Goal: Task Accomplishment & Management: Complete application form

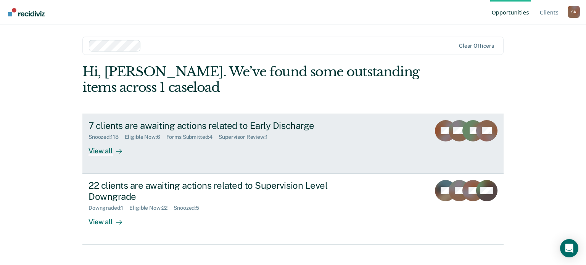
click at [97, 145] on div "View all" at bounding box center [110, 148] width 43 height 15
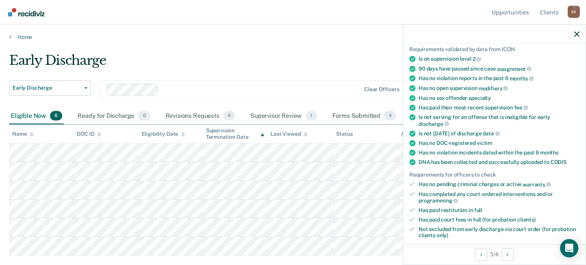
scroll to position [153, 0]
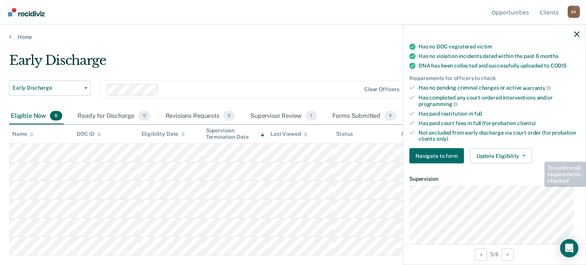
click at [539, 152] on div "Navigate to form Update Eligibility Submit for Supervisor Approval Mark as Inel…" at bounding box center [495, 156] width 170 height 15
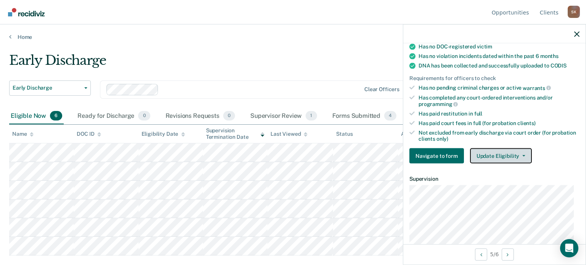
click at [506, 154] on button "Update Eligibility" at bounding box center [501, 156] width 62 height 15
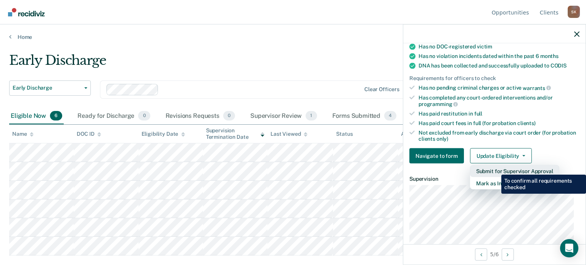
click at [496, 169] on button "Submit for Supervisor Approval" at bounding box center [514, 171] width 89 height 12
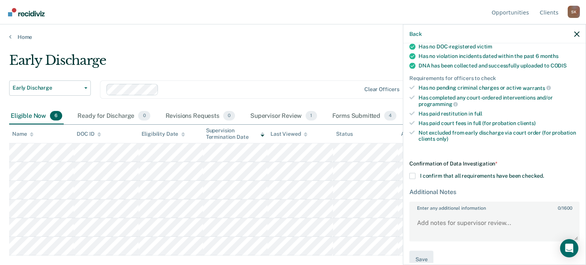
click at [430, 175] on span "I confirm that all requirements have been checked." at bounding box center [482, 176] width 124 height 6
click at [544, 173] on input "I confirm that all requirements have been checked." at bounding box center [544, 173] width 0 height 0
click at [418, 257] on button "Save" at bounding box center [422, 259] width 24 height 17
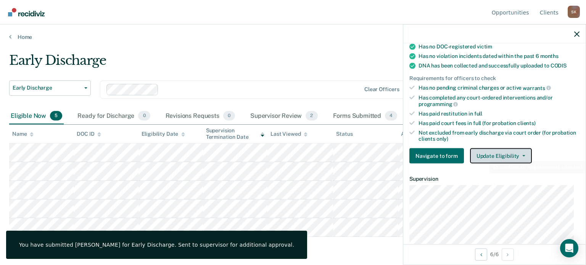
click at [516, 152] on button "Update Eligibility" at bounding box center [501, 156] width 62 height 15
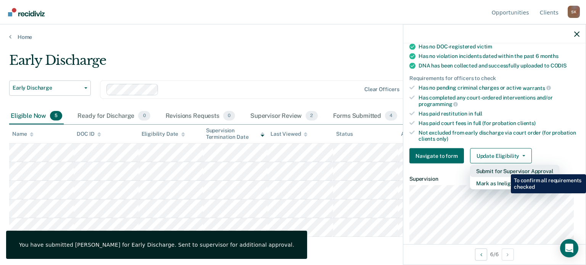
click at [506, 169] on button "Submit for Supervisor Approval" at bounding box center [514, 171] width 89 height 12
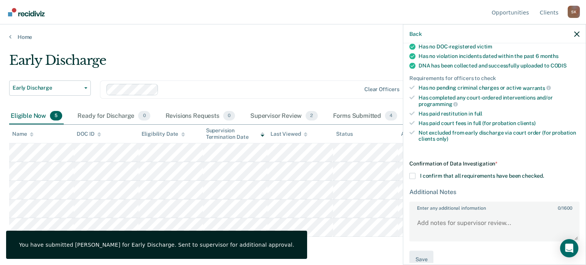
click at [430, 176] on div "Confirmation of Data Investigation * I confirm that all requirements have been …" at bounding box center [495, 215] width 170 height 108
click at [421, 174] on span "I confirm that all requirements have been checked." at bounding box center [482, 176] width 124 height 6
click at [544, 173] on input "I confirm that all requirements have been checked." at bounding box center [544, 173] width 0 height 0
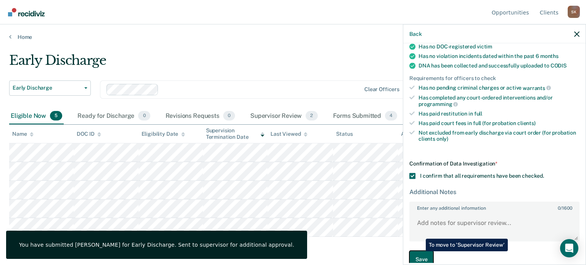
click at [420, 252] on button "Save" at bounding box center [422, 259] width 24 height 17
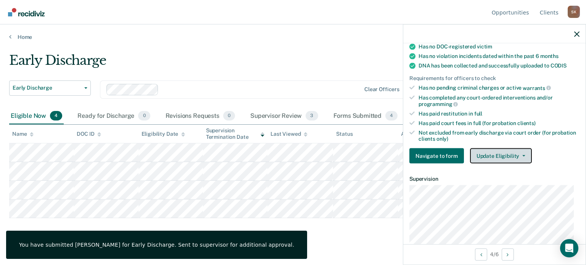
click at [520, 155] on span "button" at bounding box center [523, 156] width 6 height 2
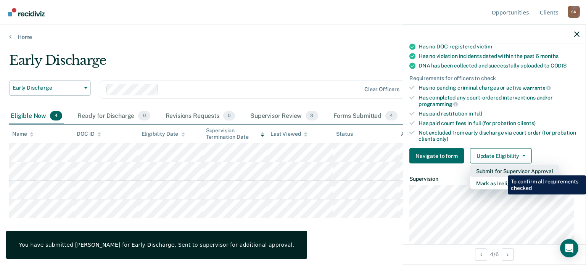
click at [502, 170] on button "Submit for Supervisor Approval" at bounding box center [514, 171] width 89 height 12
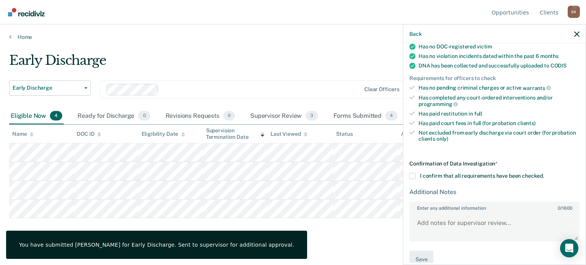
click at [415, 174] on span at bounding box center [413, 176] width 6 height 6
click at [544, 173] on input "I confirm that all requirements have been checked." at bounding box center [544, 173] width 0 height 0
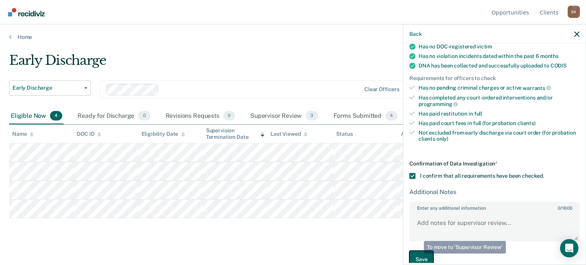
click at [415, 257] on button "Save" at bounding box center [422, 259] width 24 height 17
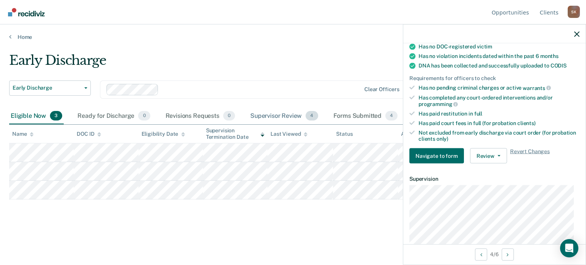
click at [275, 113] on div "Supervisor Review 4" at bounding box center [284, 116] width 71 height 17
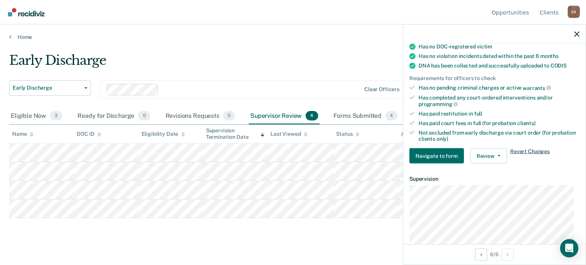
click at [539, 149] on span "Revert Changes" at bounding box center [530, 156] width 40 height 15
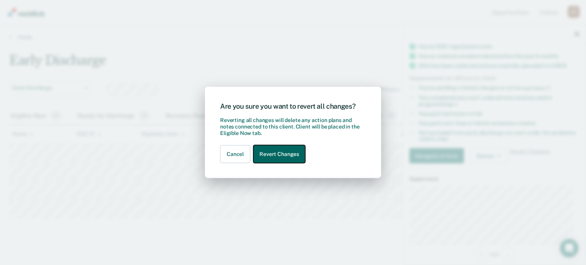
click at [277, 154] on button "Revert Changes" at bounding box center [280, 154] width 52 height 18
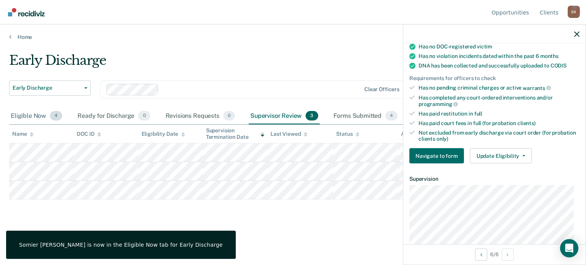
click at [24, 116] on div "Eligible Now 4" at bounding box center [36, 116] width 55 height 17
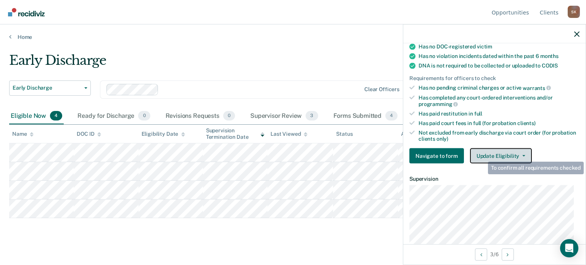
click at [483, 150] on button "Update Eligibility" at bounding box center [501, 156] width 62 height 15
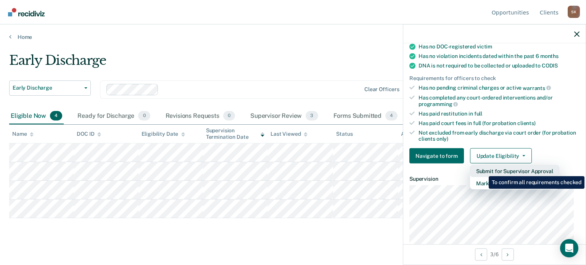
click at [483, 171] on button "Submit for Supervisor Approval" at bounding box center [514, 171] width 89 height 12
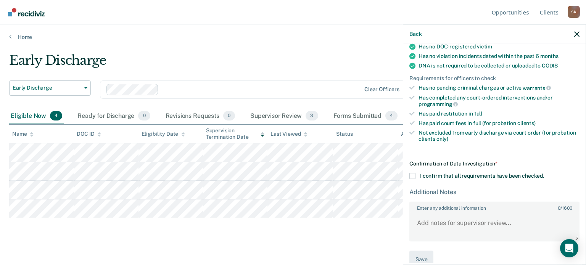
click at [430, 177] on div "Confirmation of Data Investigation * I confirm that all requirements have been …" at bounding box center [495, 215] width 170 height 108
click at [412, 173] on span at bounding box center [413, 176] width 6 height 6
click at [544, 173] on input "I confirm that all requirements have been checked." at bounding box center [544, 173] width 0 height 0
click at [417, 251] on button "Save" at bounding box center [422, 259] width 24 height 17
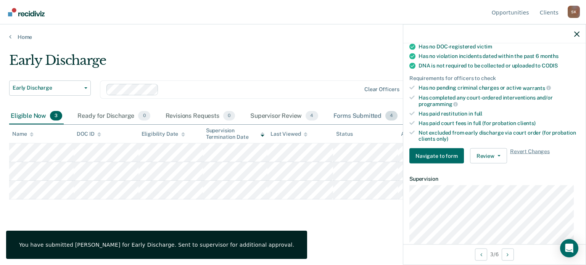
click at [357, 115] on div "Forms Submitted 4" at bounding box center [366, 116] width 68 height 17
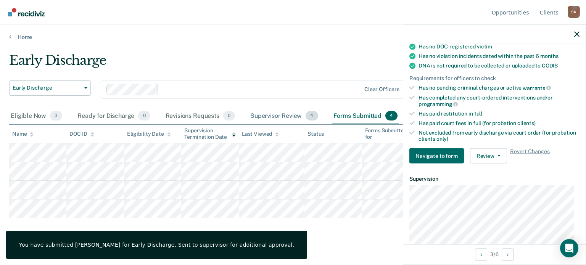
click at [297, 119] on div "Supervisor Review 4" at bounding box center [284, 116] width 71 height 17
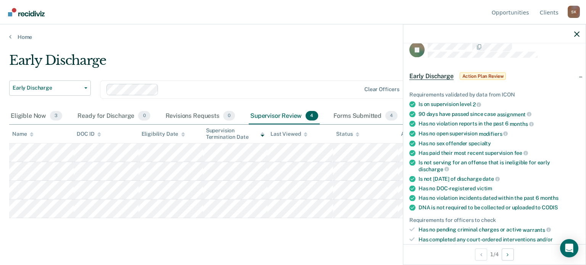
scroll to position [0, 0]
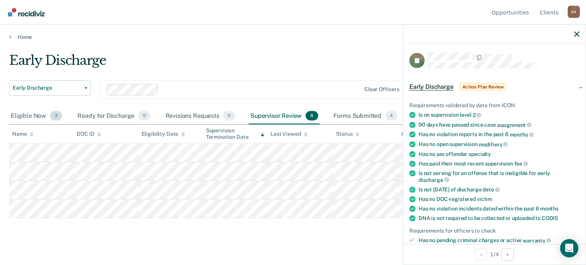
click at [42, 118] on div "Eligible Now 3" at bounding box center [36, 116] width 55 height 17
